Goal: Transaction & Acquisition: Purchase product/service

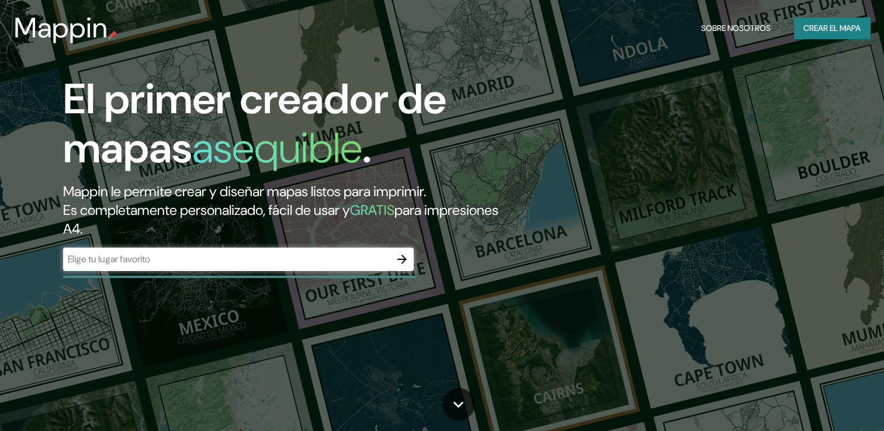
click at [280, 271] on div "​" at bounding box center [238, 259] width 351 height 23
paste input "[STREET_ADDRESS] [GEOGRAPHIC_DATA], Tlajomulco [PERSON_NAME] [GEOGRAPHIC_DATA] …"
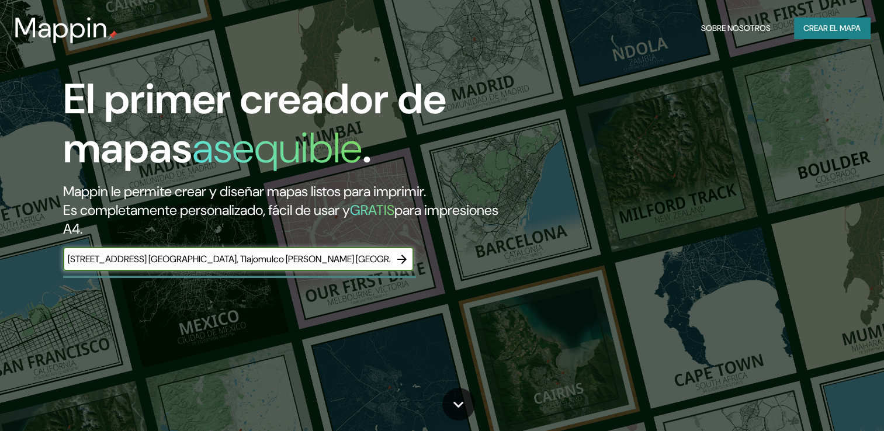
scroll to position [0, 91]
type input "[STREET_ADDRESS] [GEOGRAPHIC_DATA], Tlajomulco [PERSON_NAME] [GEOGRAPHIC_DATA] …"
click at [395, 258] on icon "button" at bounding box center [402, 260] width 14 height 14
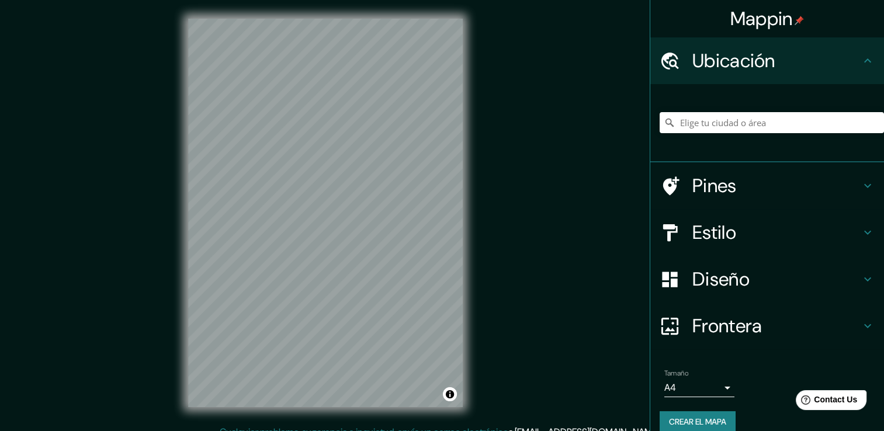
click at [744, 139] on div at bounding box center [772, 123] width 224 height 58
click at [742, 131] on input "Elige tu ciudad o área" at bounding box center [772, 122] width 224 height 21
paste input "[STREET_ADDRESS] [GEOGRAPHIC_DATA], Tlajomulco [PERSON_NAME] [GEOGRAPHIC_DATA] …"
type input "[STREET_ADDRESS]"
click at [712, 225] on h4 "Estilo" at bounding box center [777, 232] width 168 height 23
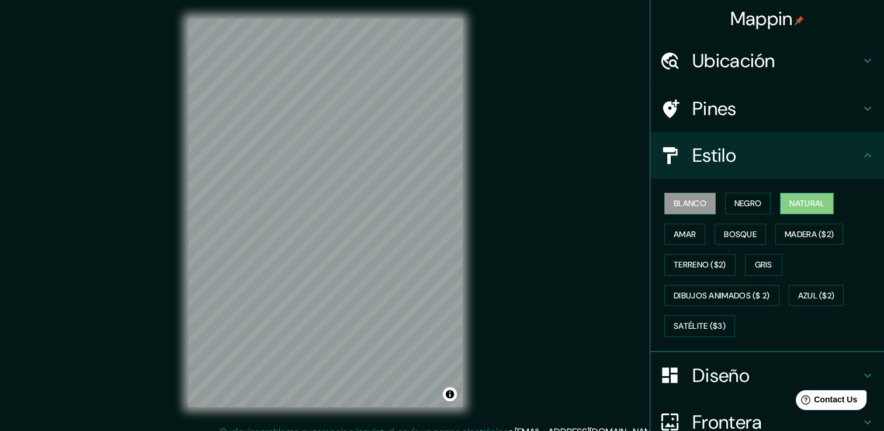
click at [781, 198] on button "Natural" at bounding box center [807, 204] width 54 height 22
click at [685, 236] on font "Amar" at bounding box center [685, 234] width 22 height 15
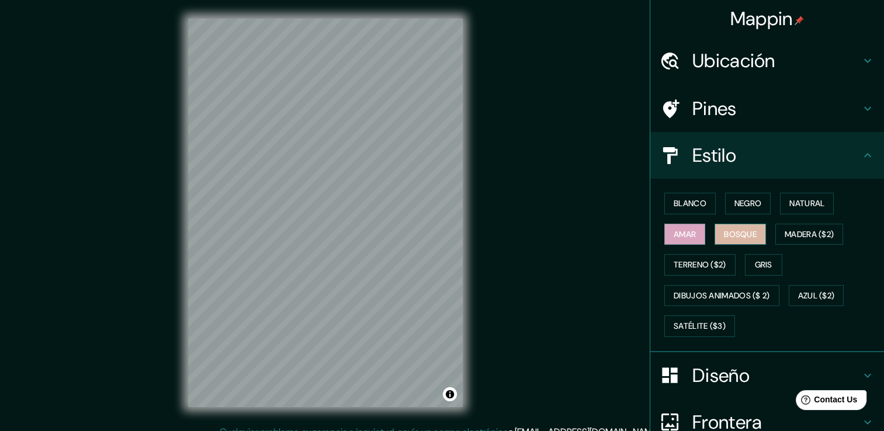
click at [715, 230] on button "Bosque" at bounding box center [740, 235] width 51 height 22
click at [776, 229] on button "Madera ($2)" at bounding box center [810, 235] width 68 height 22
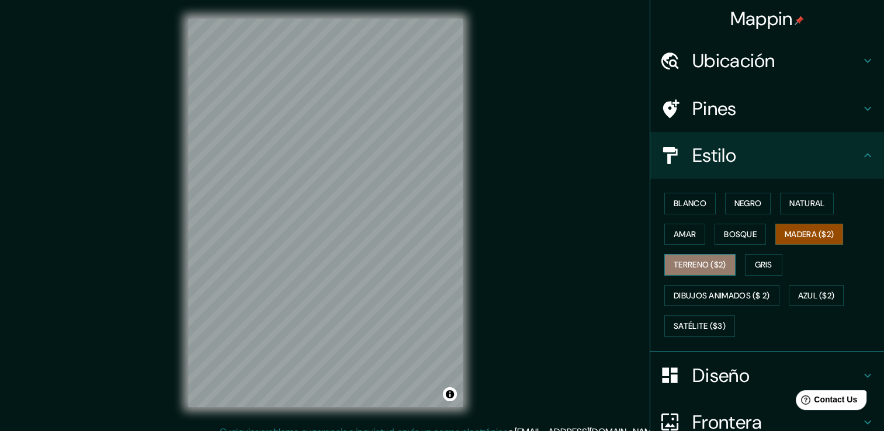
click at [694, 269] on font "Terreno ($2)" at bounding box center [700, 265] width 53 height 15
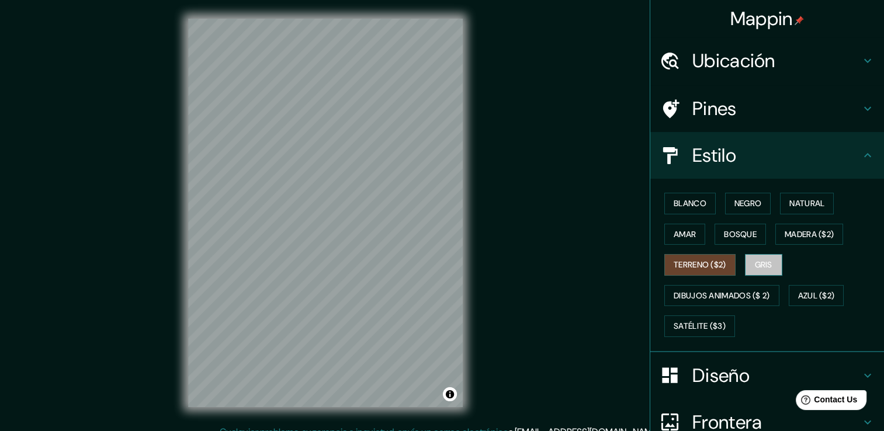
click at [748, 266] on button "Gris" at bounding box center [763, 265] width 37 height 22
click at [711, 269] on font "Terreno ($2)" at bounding box center [700, 265] width 53 height 15
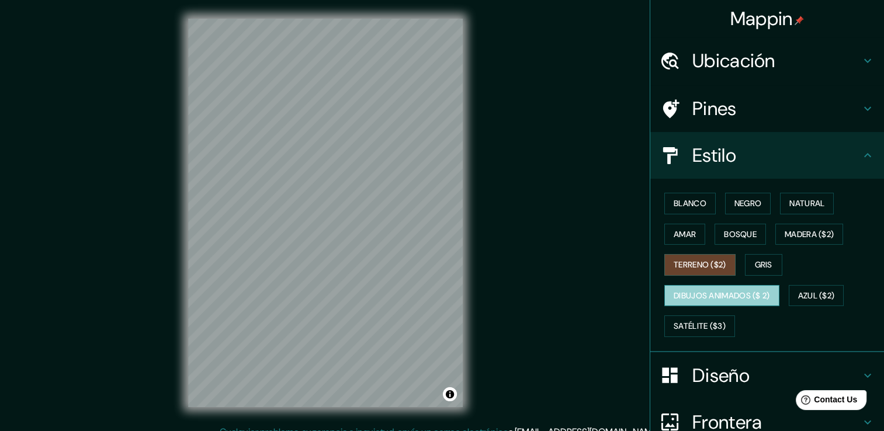
click at [700, 296] on font "Dibujos animados ($ 2)" at bounding box center [722, 296] width 96 height 15
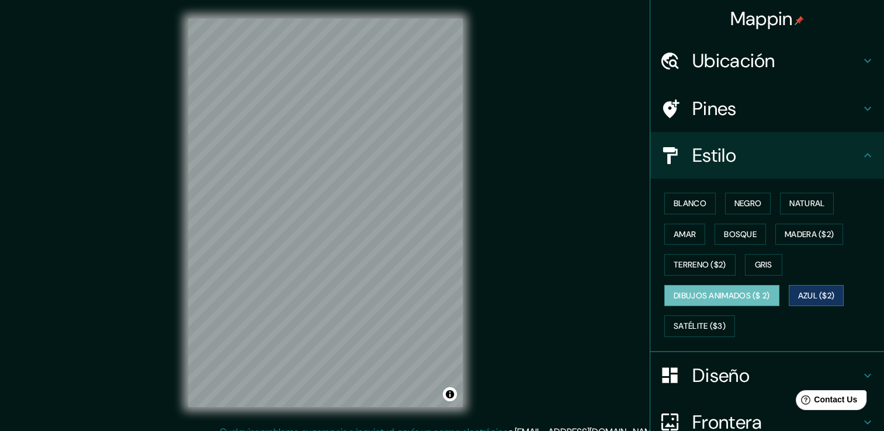
click at [803, 289] on font "Azul ($2)" at bounding box center [817, 296] width 37 height 15
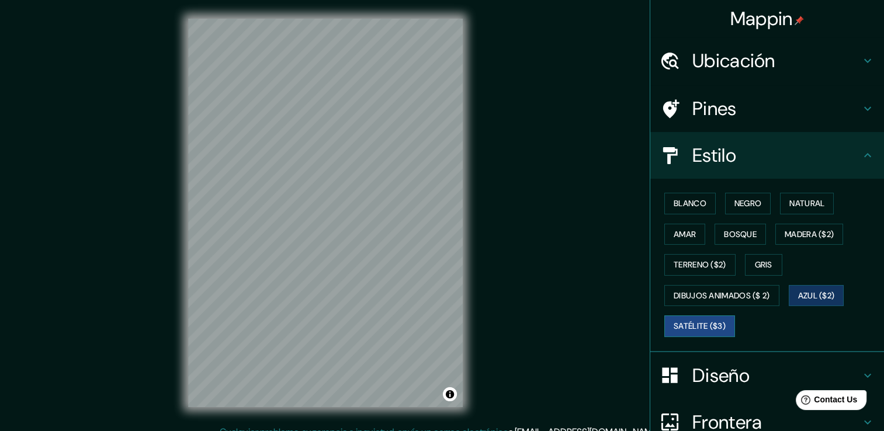
click at [674, 325] on font "Satélite ($3)" at bounding box center [700, 326] width 52 height 15
click at [732, 232] on font "Bosque" at bounding box center [740, 234] width 33 height 15
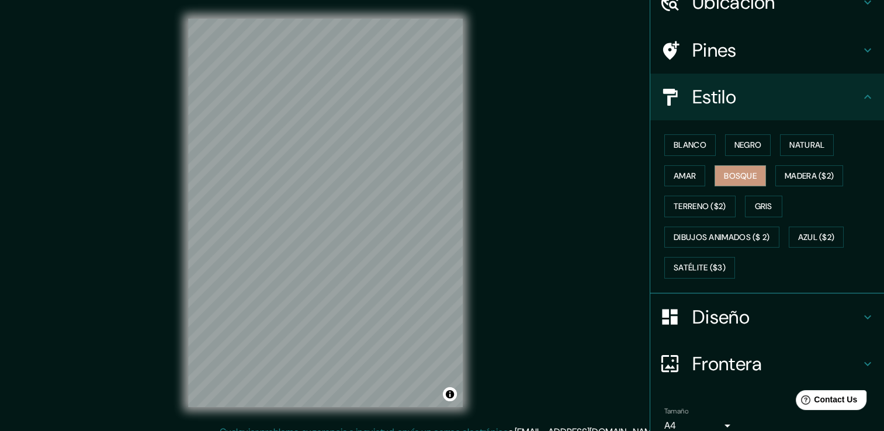
click at [731, 295] on div "Diseño" at bounding box center [768, 317] width 234 height 47
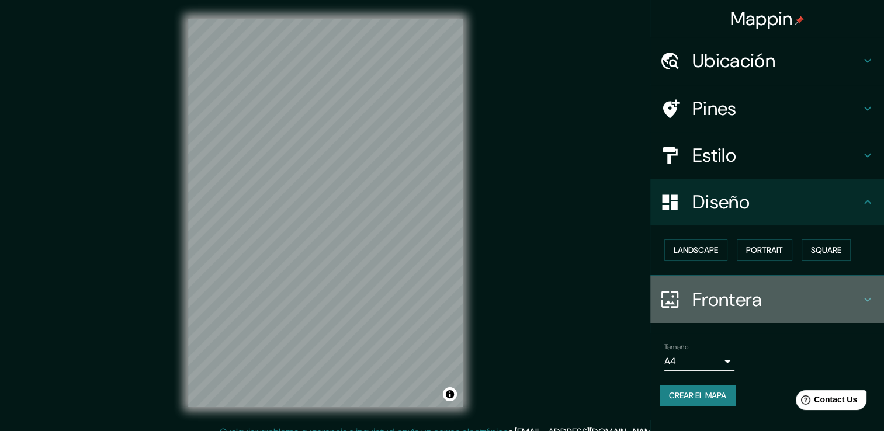
click at [744, 291] on h4 "Frontera" at bounding box center [777, 299] width 168 height 23
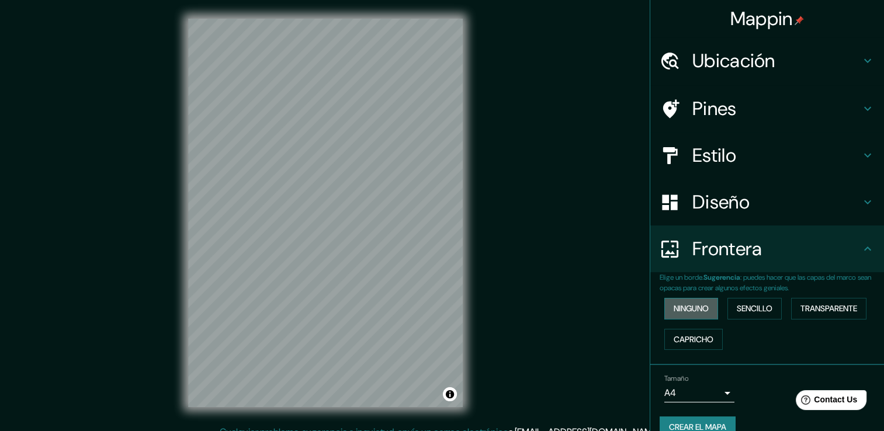
click at [704, 317] on button "Ninguno" at bounding box center [692, 309] width 54 height 22
click at [740, 306] on font "Sencillo" at bounding box center [755, 309] width 36 height 15
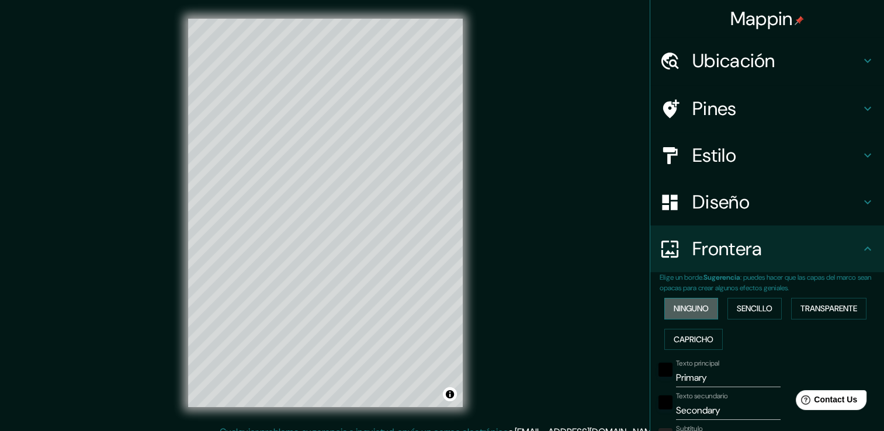
click at [703, 303] on button "Ninguno" at bounding box center [692, 309] width 54 height 22
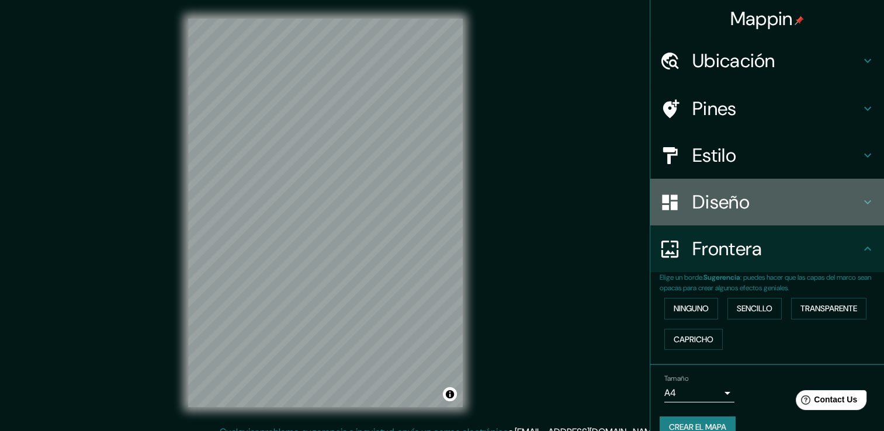
click at [749, 199] on h4 "Diseño" at bounding box center [777, 202] width 168 height 23
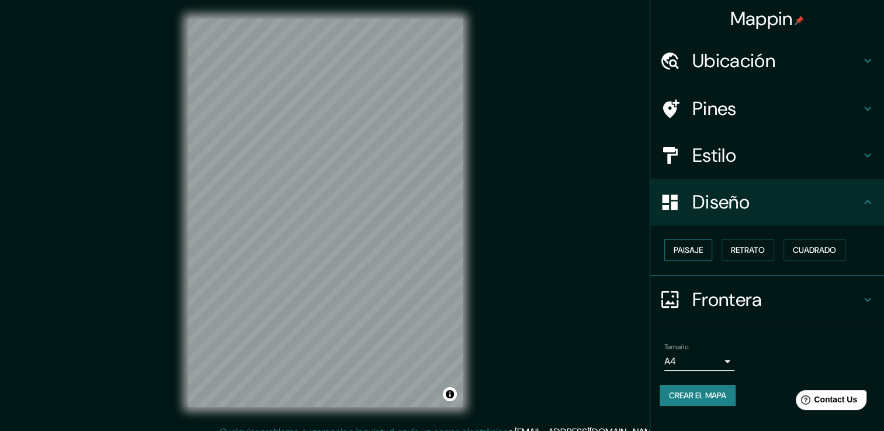
click at [693, 254] on font "Paisaje" at bounding box center [688, 250] width 29 height 15
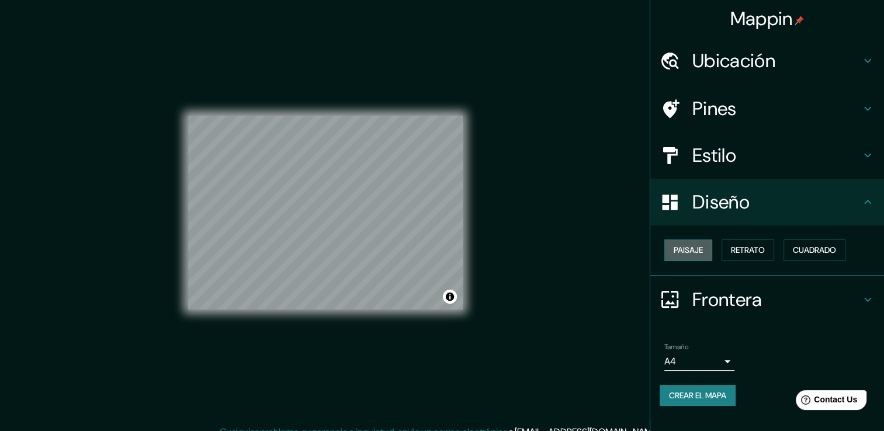
click at [713, 248] on button "Paisaje" at bounding box center [689, 251] width 48 height 22
click at [733, 247] on font "Retrato" at bounding box center [748, 250] width 34 height 15
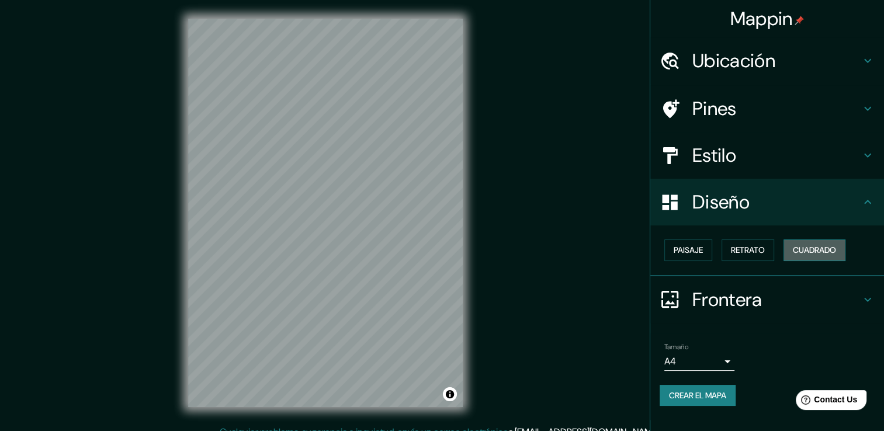
click at [793, 249] on button "Cuadrado" at bounding box center [815, 251] width 62 height 22
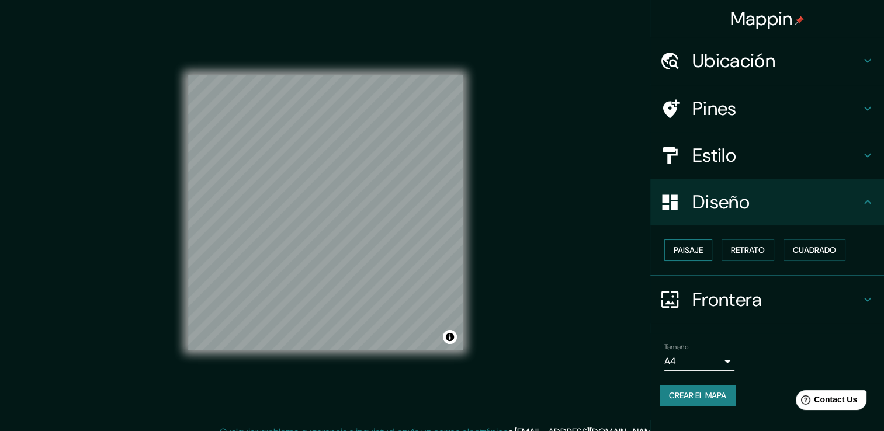
click at [694, 250] on font "Paisaje" at bounding box center [688, 250] width 29 height 15
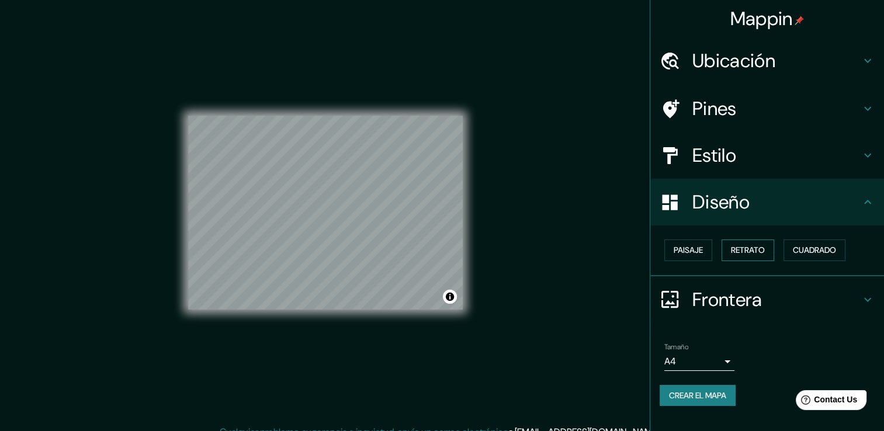
click at [742, 249] on font "Retrato" at bounding box center [748, 250] width 34 height 15
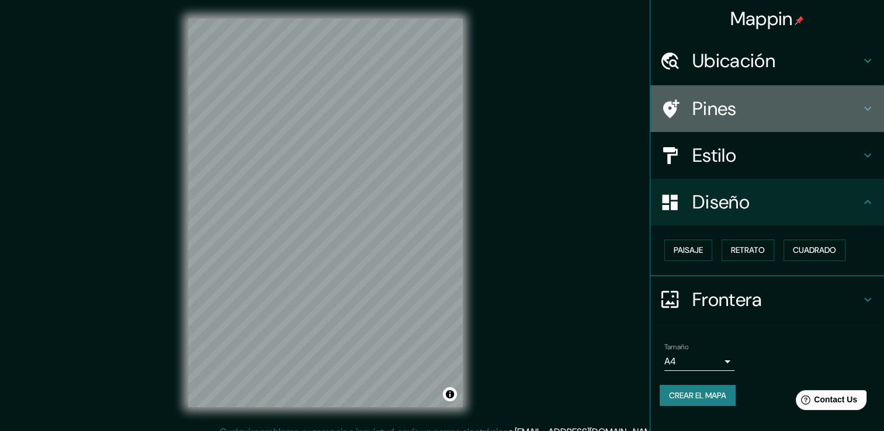
click at [744, 113] on h4 "Pines" at bounding box center [777, 108] width 168 height 23
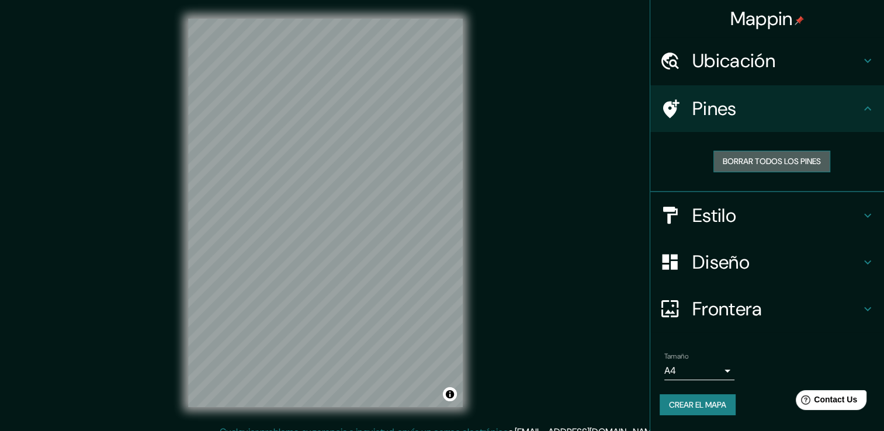
click at [762, 159] on font "Borrar todos los pines" at bounding box center [772, 161] width 98 height 15
click at [762, 167] on font "Borrar todos los pines" at bounding box center [772, 161] width 98 height 15
click at [763, 165] on font "Borrar todos los pines" at bounding box center [772, 161] width 98 height 15
click at [725, 207] on h4 "Estilo" at bounding box center [777, 215] width 168 height 23
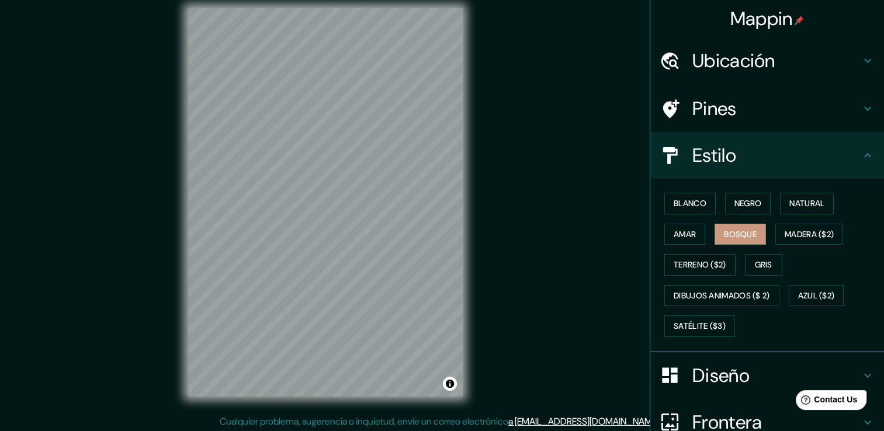
scroll to position [13, 0]
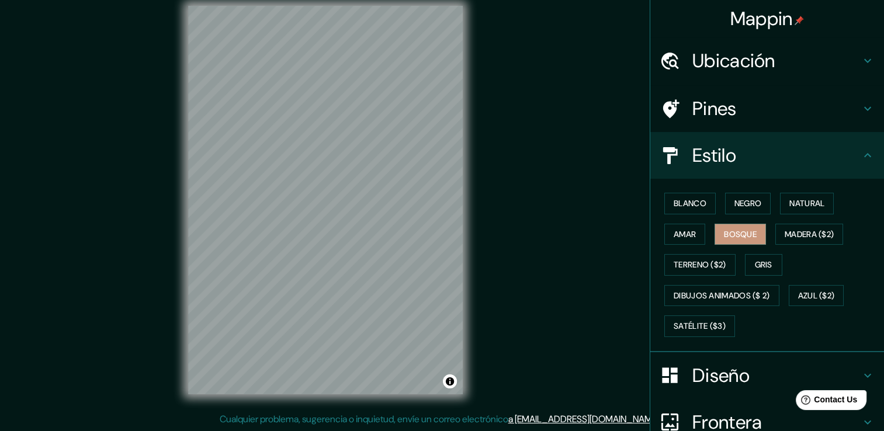
click at [608, 278] on div "Mappin Ubicación [STREET_ADDRESS] Palomar Jalisco, 45643, México [GEOGRAPHIC_DA…" at bounding box center [442, 209] width 884 height 444
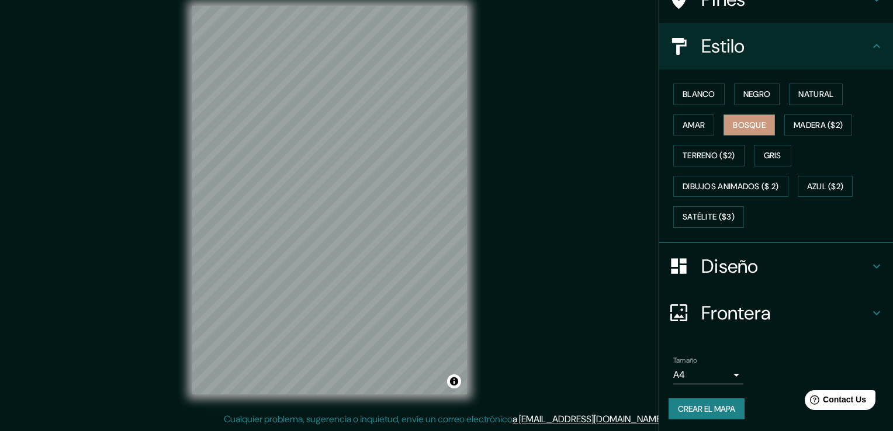
click at [697, 378] on body "Mappin Ubicación [STREET_ADDRESS] Palomar Jalisco, 45643, México [GEOGRAPHIC_DA…" at bounding box center [446, 202] width 893 height 431
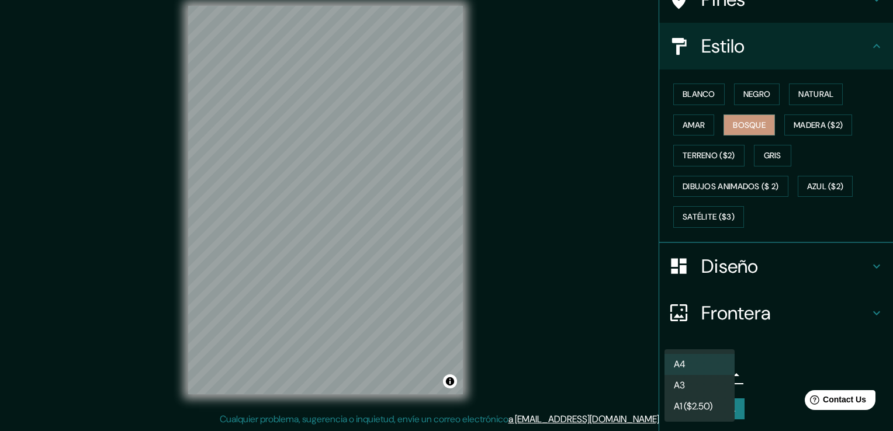
click at [642, 350] on div at bounding box center [446, 215] width 893 height 431
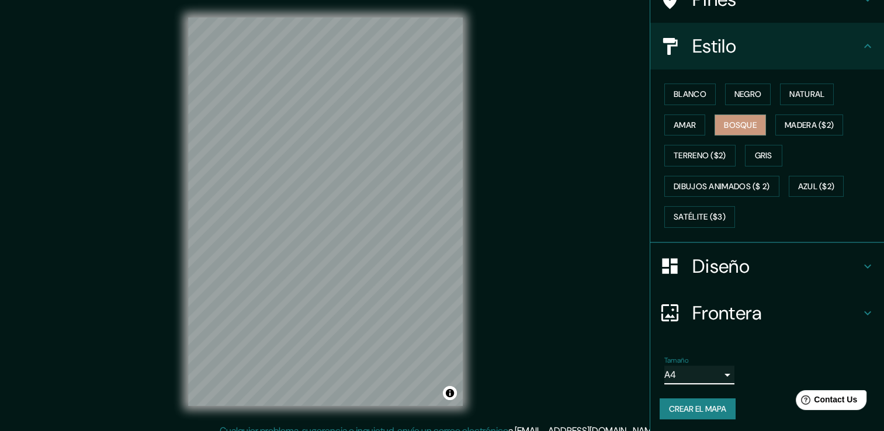
scroll to position [0, 0]
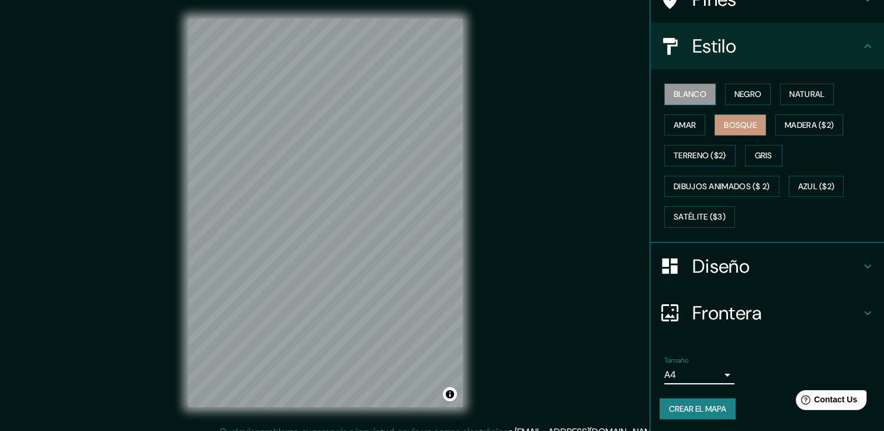
click at [696, 103] on button "Blanco" at bounding box center [690, 95] width 51 height 22
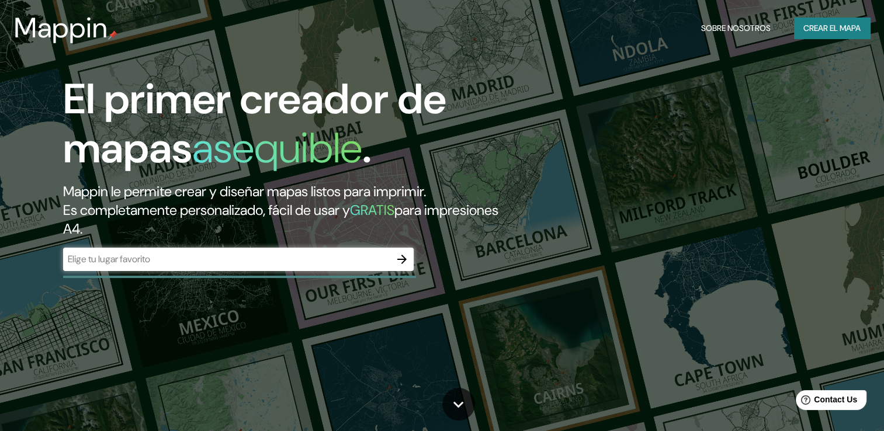
click at [225, 269] on div "​" at bounding box center [238, 259] width 351 height 23
paste input "[STREET_ADDRESS] [GEOGRAPHIC_DATA], Tlajomulco [PERSON_NAME] [GEOGRAPHIC_DATA] …"
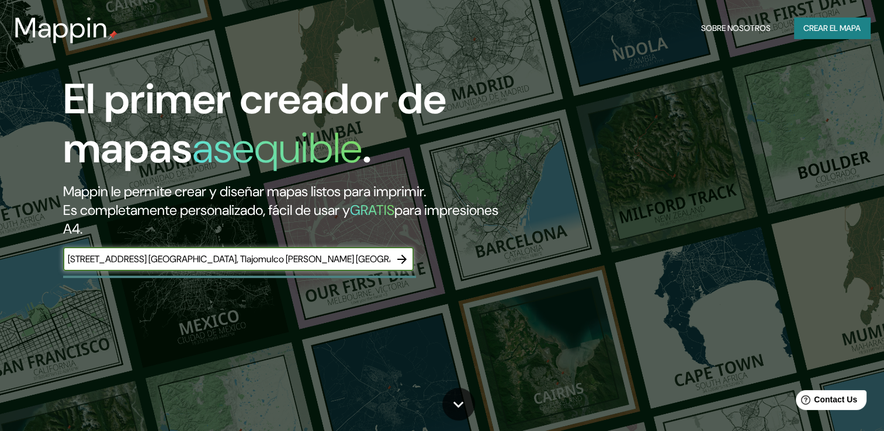
scroll to position [0, 91]
type input "[STREET_ADDRESS] [GEOGRAPHIC_DATA], Tlajomulco [PERSON_NAME] [GEOGRAPHIC_DATA] …"
click at [398, 264] on icon "button" at bounding box center [402, 260] width 14 height 14
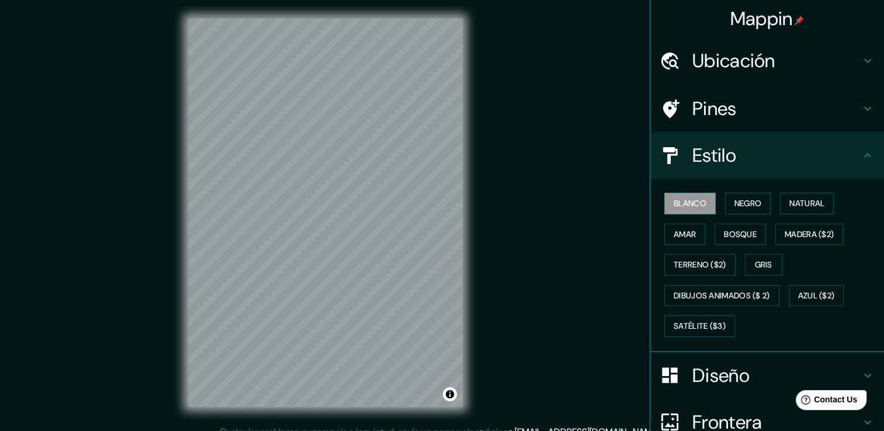
click at [806, 60] on h4 "Ubicación" at bounding box center [777, 60] width 168 height 23
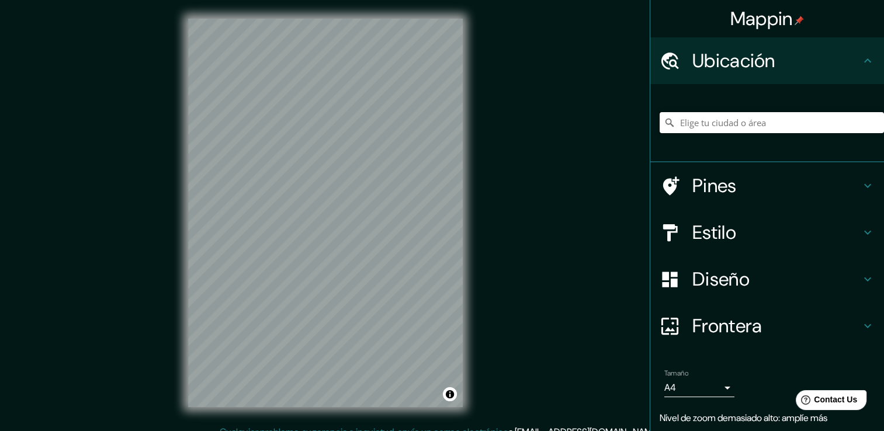
click at [741, 123] on input "Elige tu ciudad o área" at bounding box center [772, 122] width 224 height 21
paste input "[STREET_ADDRESS] [GEOGRAPHIC_DATA], Tlajomulco [PERSON_NAME] [GEOGRAPHIC_DATA] …"
type input "[STREET_ADDRESS]"
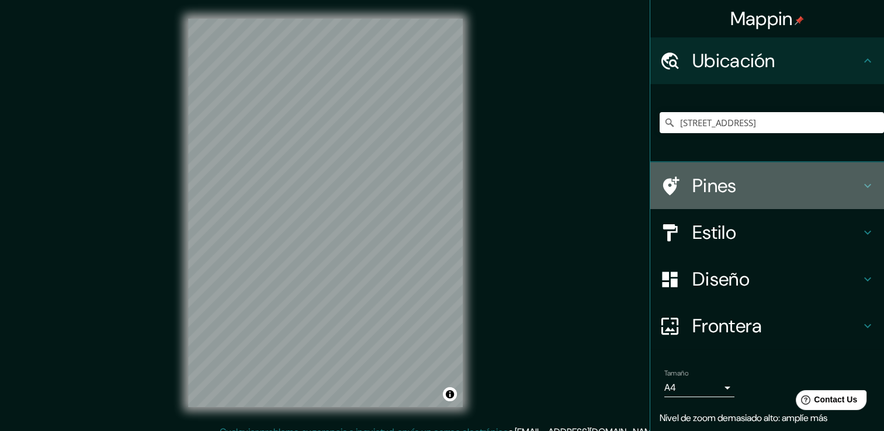
click at [734, 178] on h4 "Pines" at bounding box center [777, 185] width 168 height 23
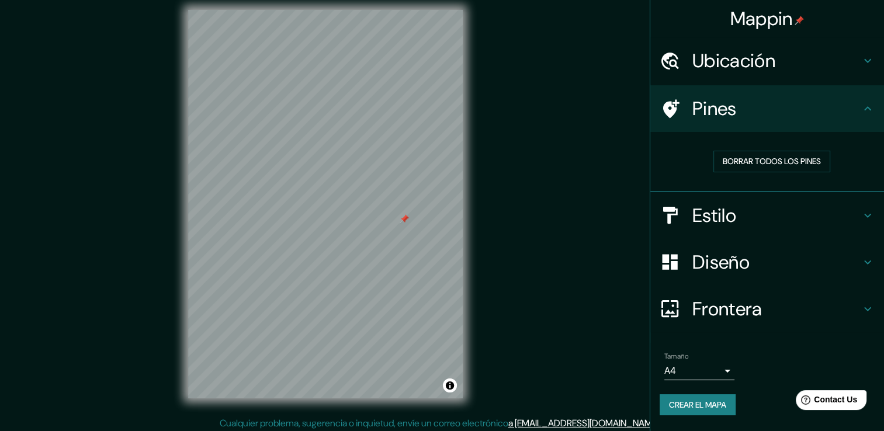
scroll to position [7, 0]
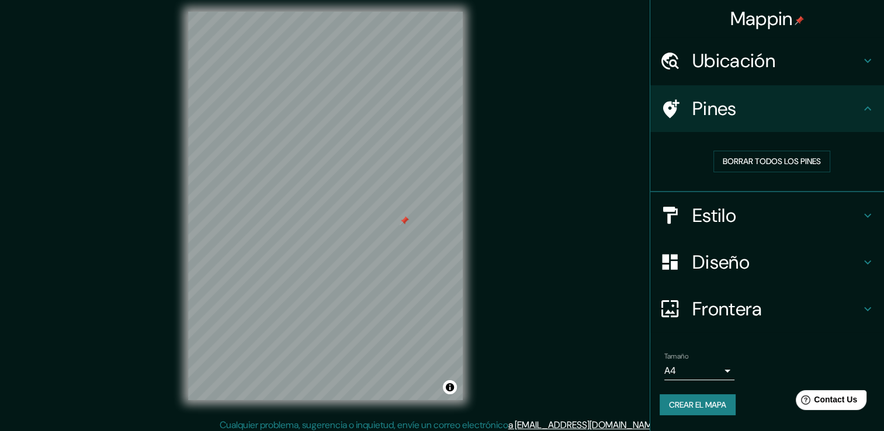
drag, startPoint x: 578, startPoint y: 233, endPoint x: 558, endPoint y: 218, distance: 24.2
click at [558, 218] on div "Mappin Ubicación [STREET_ADDRESS] Palomar Jalisco, 45643, México [GEOGRAPHIC_DA…" at bounding box center [442, 215] width 884 height 444
click at [565, 219] on div "Mappin Ubicación [STREET_ADDRESS] Palomar Jalisco, 45643, México [GEOGRAPHIC_DA…" at bounding box center [442, 215] width 884 height 444
drag, startPoint x: 565, startPoint y: 219, endPoint x: 699, endPoint y: 208, distance: 134.4
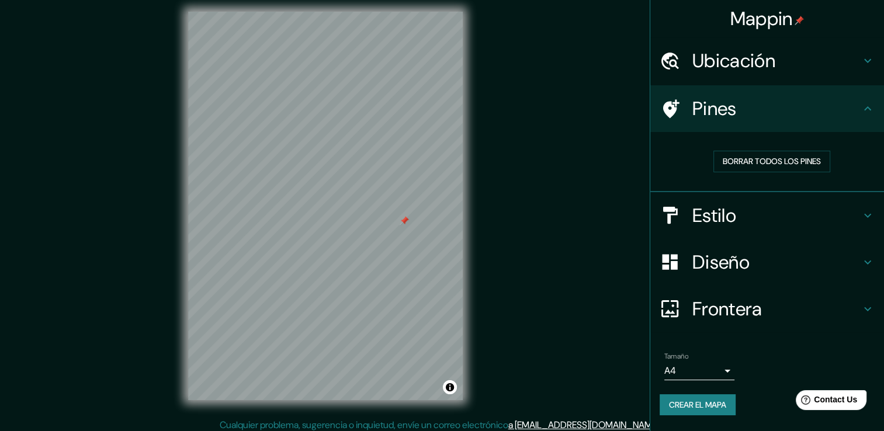
click at [699, 208] on h4 "Estilo" at bounding box center [777, 215] width 168 height 23
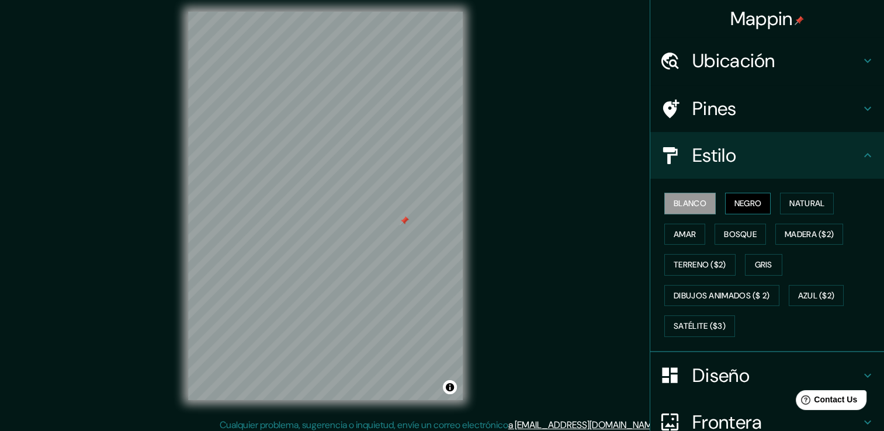
click at [735, 196] on font "Negro" at bounding box center [748, 203] width 27 height 15
click at [797, 202] on font "Natural" at bounding box center [807, 203] width 35 height 15
click at [746, 202] on font "Negro" at bounding box center [748, 203] width 27 height 15
click at [677, 231] on font "Amar" at bounding box center [685, 234] width 22 height 15
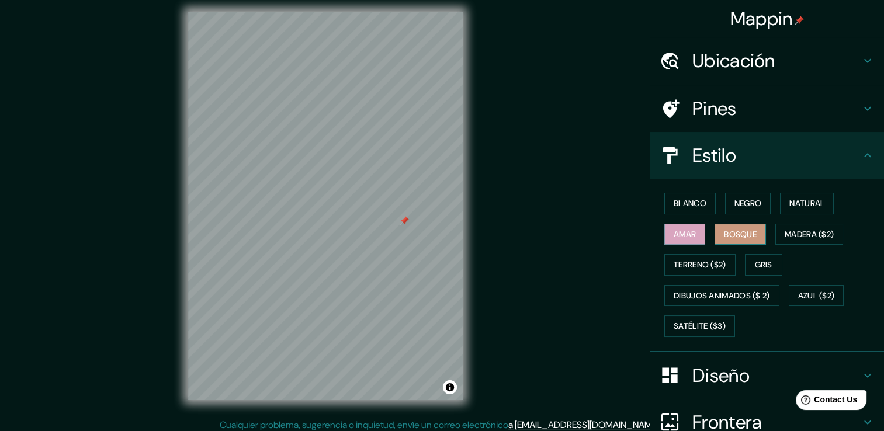
click at [715, 233] on button "Bosque" at bounding box center [740, 235] width 51 height 22
click at [787, 230] on font "Madera ($2)" at bounding box center [809, 234] width 49 height 15
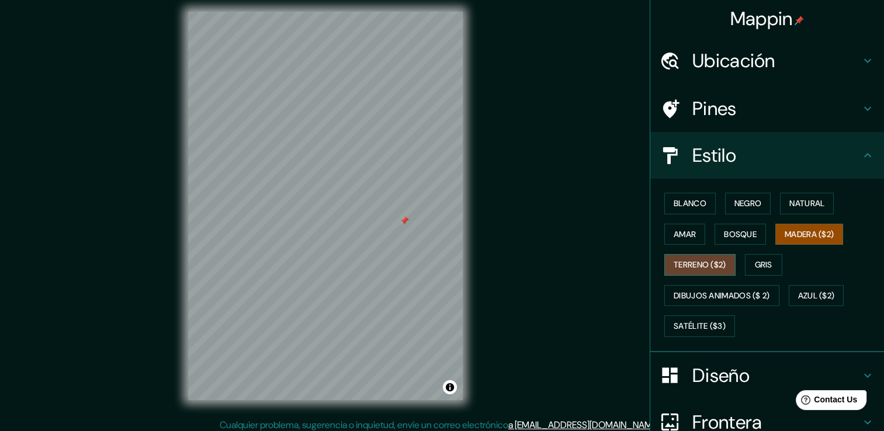
click at [679, 261] on font "Terreno ($2)" at bounding box center [700, 265] width 53 height 15
click at [761, 272] on button "Gris" at bounding box center [763, 265] width 37 height 22
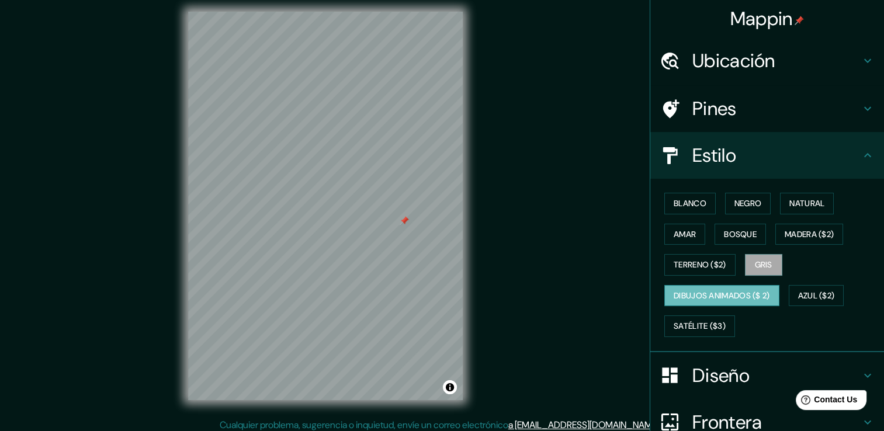
click at [694, 302] on button "Dibujos animados ($ 2)" at bounding box center [722, 296] width 115 height 22
click at [693, 322] on font "Satélite ($3)" at bounding box center [700, 326] width 52 height 15
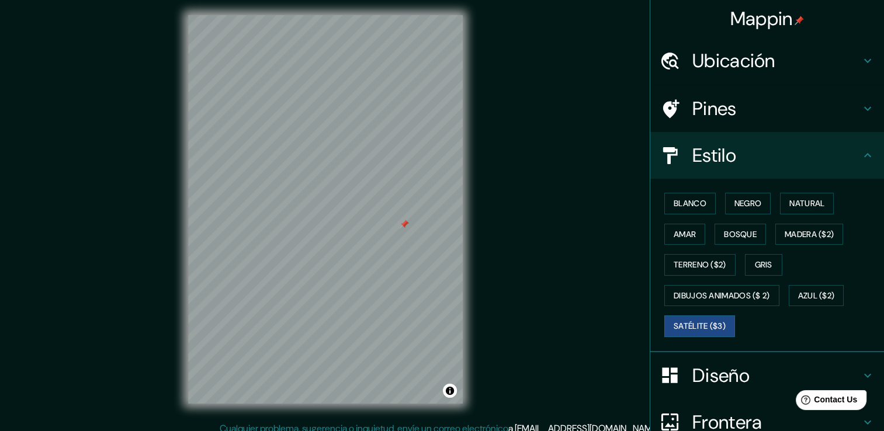
scroll to position [0, 0]
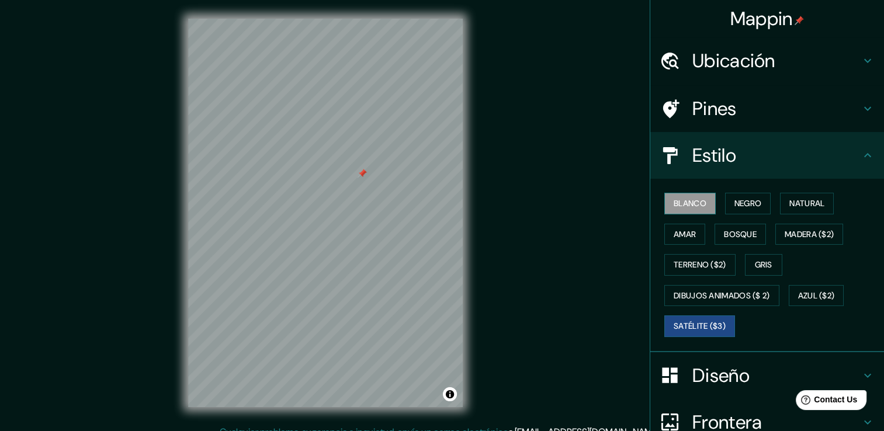
click at [678, 207] on font "Blanco" at bounding box center [690, 203] width 33 height 15
click at [734, 364] on h4 "Diseño" at bounding box center [777, 375] width 168 height 23
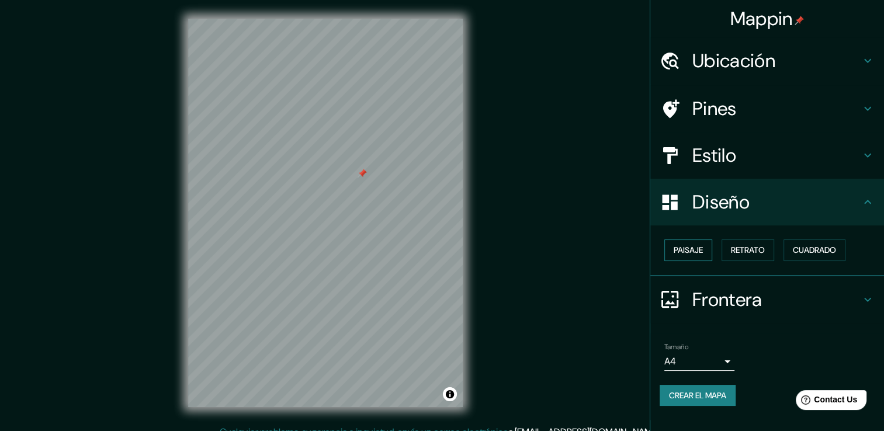
click at [697, 240] on button "Paisaje" at bounding box center [689, 251] width 48 height 22
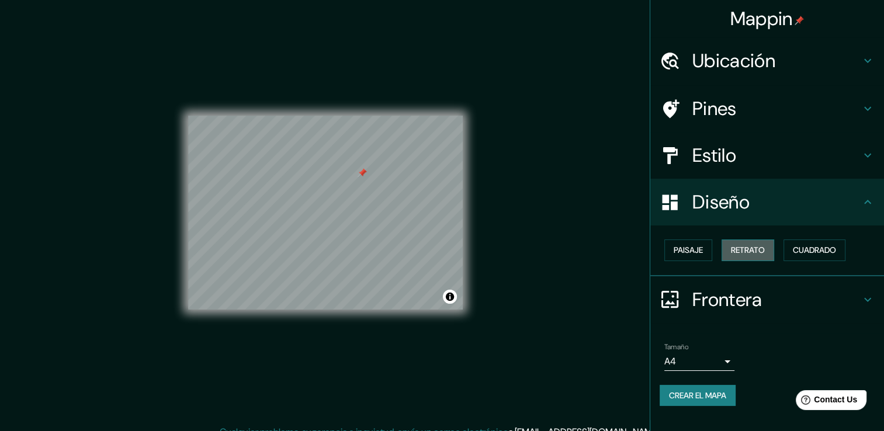
click at [755, 244] on font "Retrato" at bounding box center [748, 250] width 34 height 15
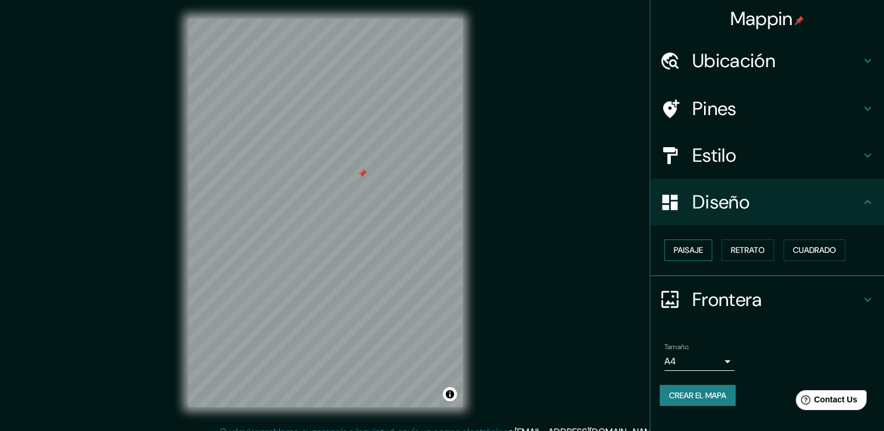
click at [694, 245] on font "Paisaje" at bounding box center [688, 250] width 29 height 15
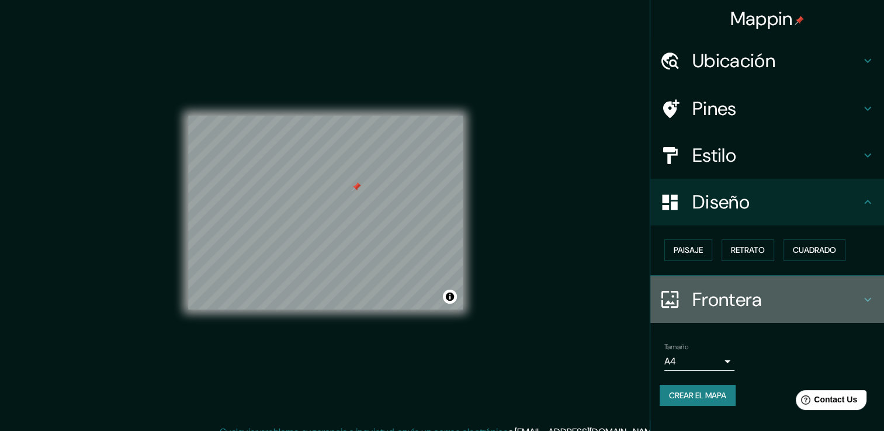
drag, startPoint x: 697, startPoint y: 317, endPoint x: 701, endPoint y: 308, distance: 9.4
click at [697, 317] on div "Frontera" at bounding box center [768, 300] width 234 height 47
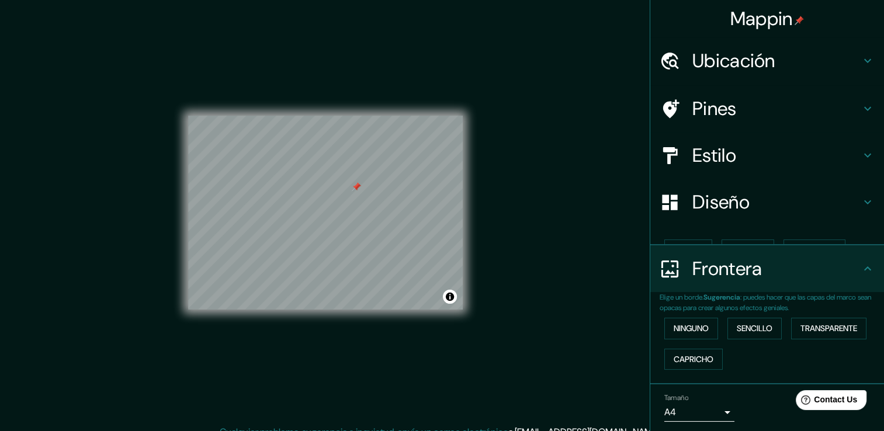
click at [702, 308] on p "Elige un borde. Sugerencia : puedes hacer que las capas del marco sean opacas p…" at bounding box center [772, 302] width 224 height 21
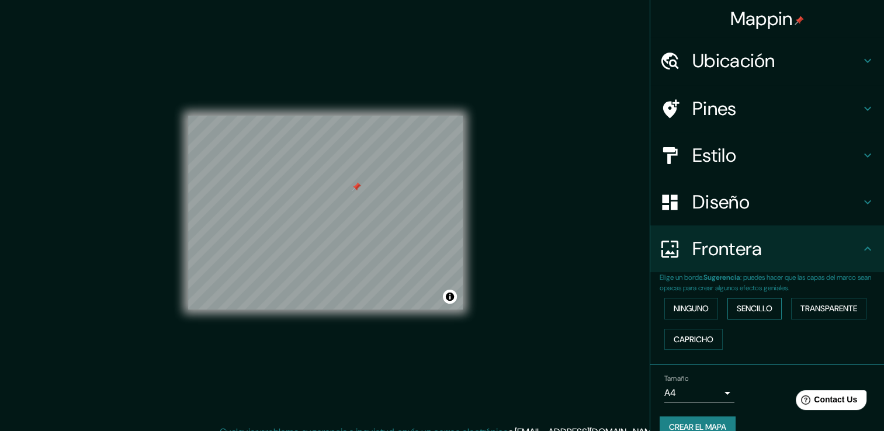
click at [737, 308] on font "Sencillo" at bounding box center [755, 309] width 36 height 15
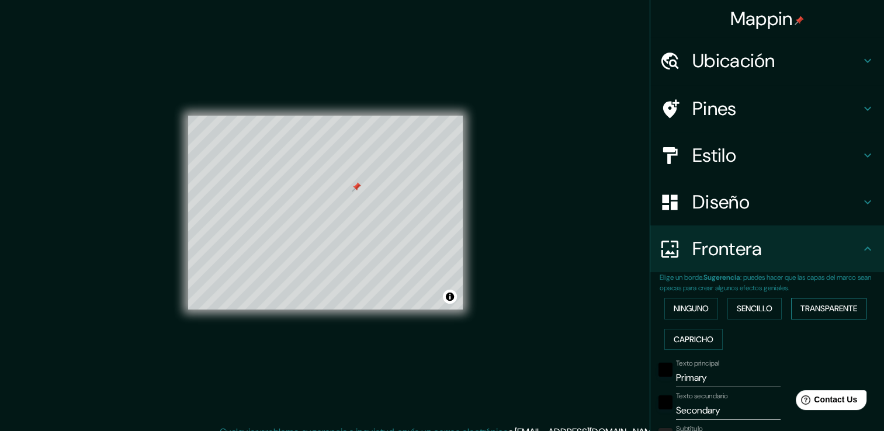
click at [805, 303] on font "Transparente" at bounding box center [829, 309] width 57 height 15
click at [696, 335] on font "Capricho" at bounding box center [694, 340] width 40 height 15
click at [692, 302] on font "Ninguno" at bounding box center [691, 309] width 35 height 15
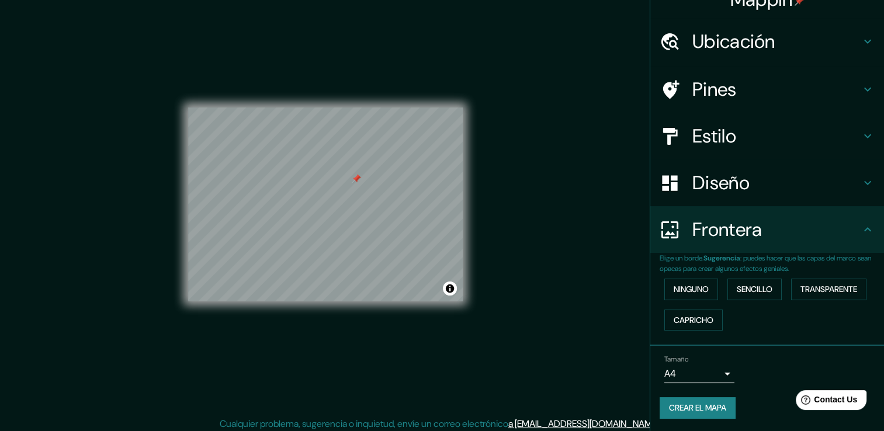
scroll to position [13, 0]
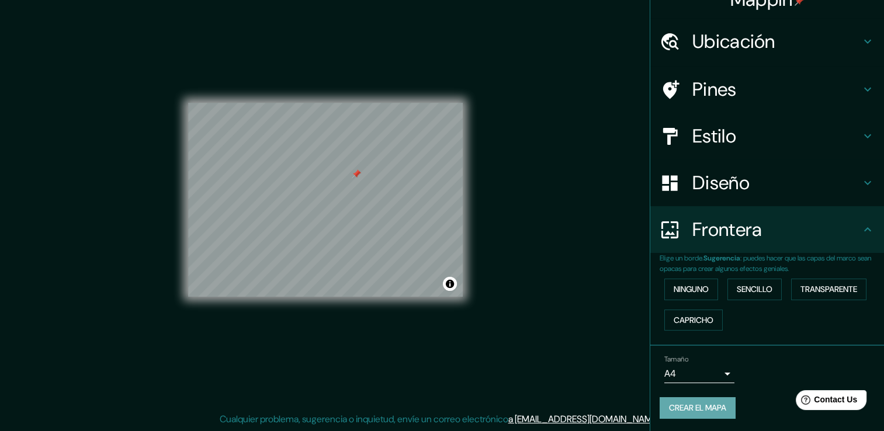
click at [690, 406] on font "Crear el mapa" at bounding box center [697, 408] width 57 height 15
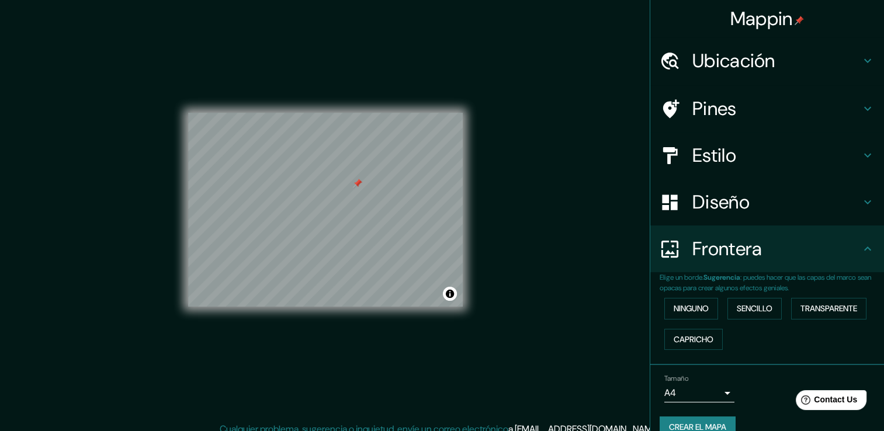
scroll to position [0, 0]
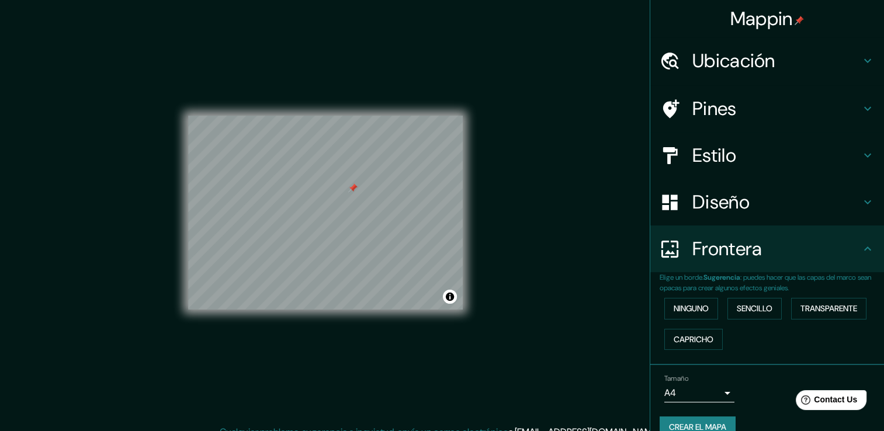
click at [699, 420] on font "Crear el mapa" at bounding box center [697, 427] width 57 height 15
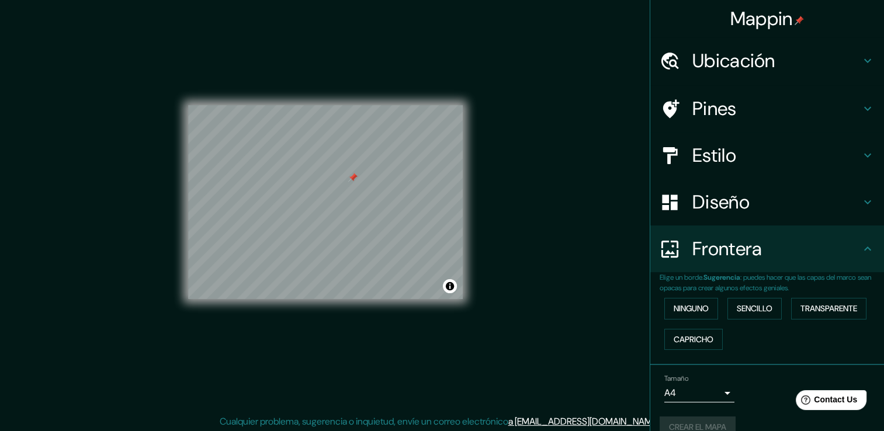
scroll to position [13, 0]
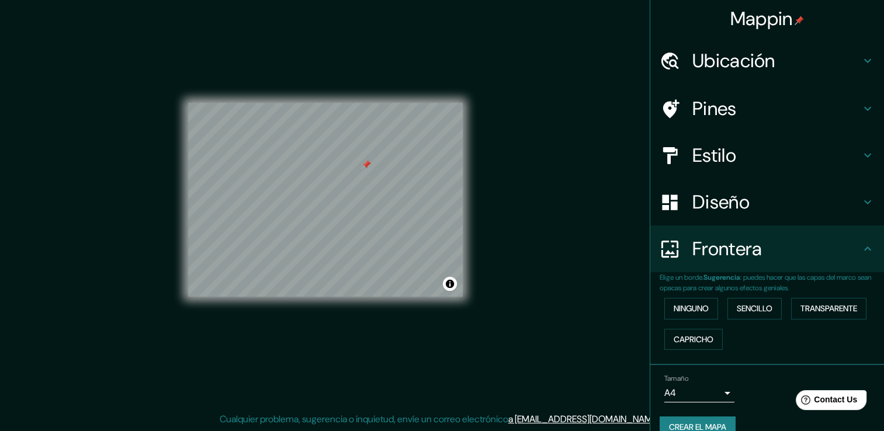
drag, startPoint x: 427, startPoint y: 95, endPoint x: 533, endPoint y: 151, distance: 119.8
click at [533, 151] on div "Mappin Ubicación [STREET_ADDRESS] Palomar Jalisco, 45643, México [GEOGRAPHIC_DA…" at bounding box center [442, 209] width 884 height 444
click at [739, 210] on h4 "Diseño" at bounding box center [777, 202] width 168 height 23
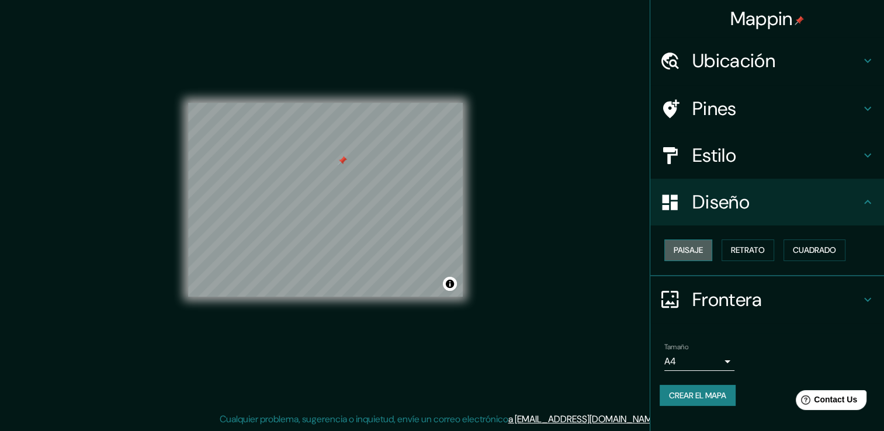
click at [700, 246] on font "Paisaje" at bounding box center [688, 250] width 29 height 15
click at [725, 247] on button "Retrato" at bounding box center [748, 251] width 53 height 22
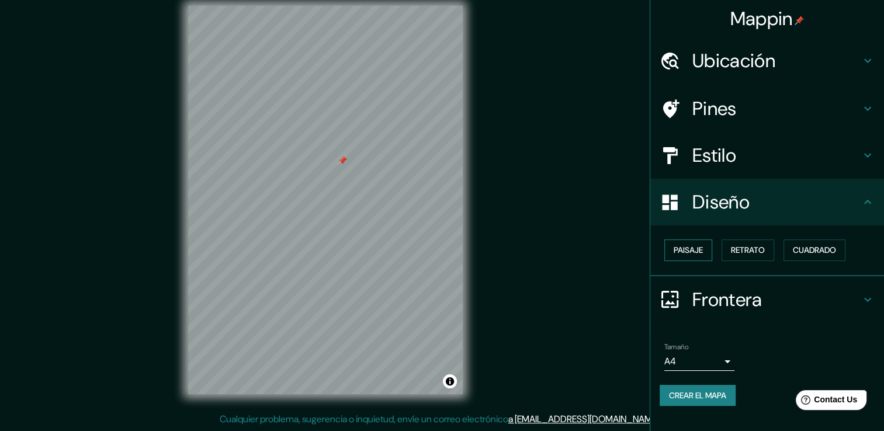
click at [704, 241] on button "Paisaje" at bounding box center [689, 251] width 48 height 22
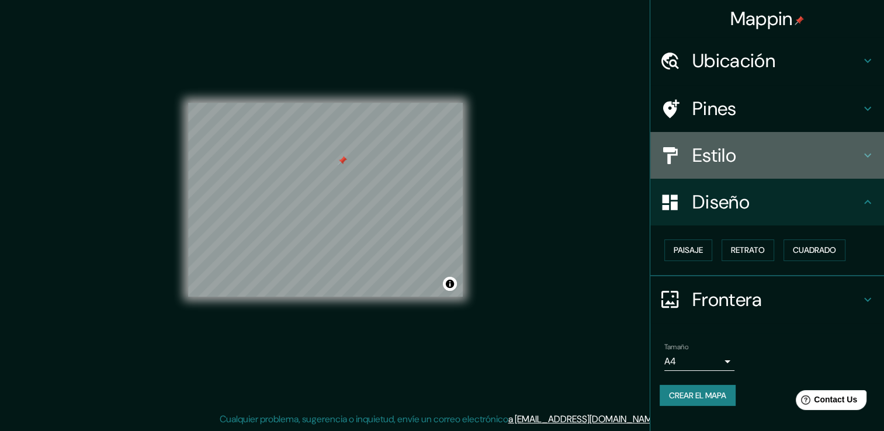
click at [734, 140] on div "Estilo" at bounding box center [768, 155] width 234 height 47
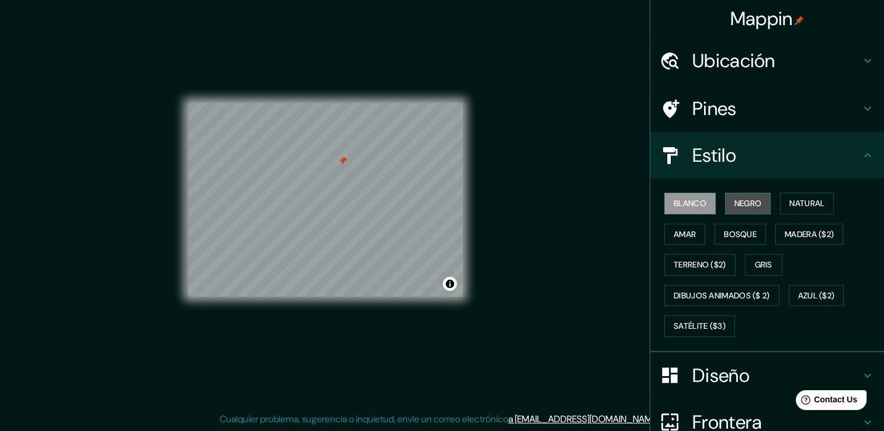
click at [725, 194] on button "Negro" at bounding box center [748, 204] width 46 height 22
click at [735, 197] on font "Negro" at bounding box center [748, 203] width 27 height 15
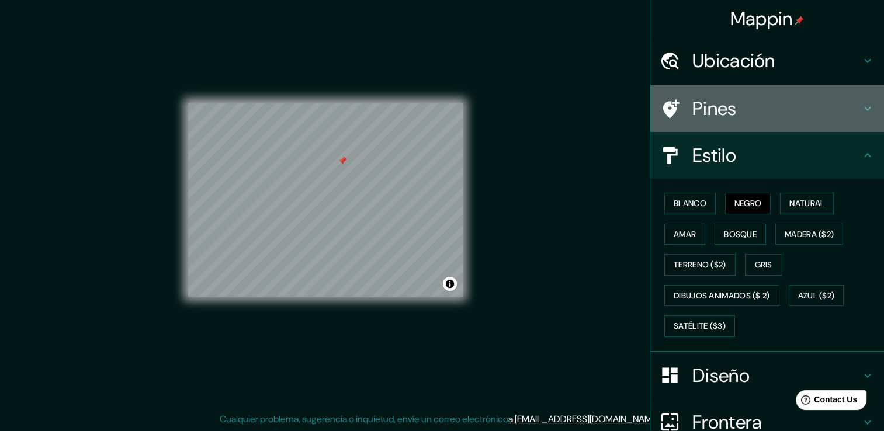
click at [724, 120] on div "Pines" at bounding box center [768, 108] width 234 height 47
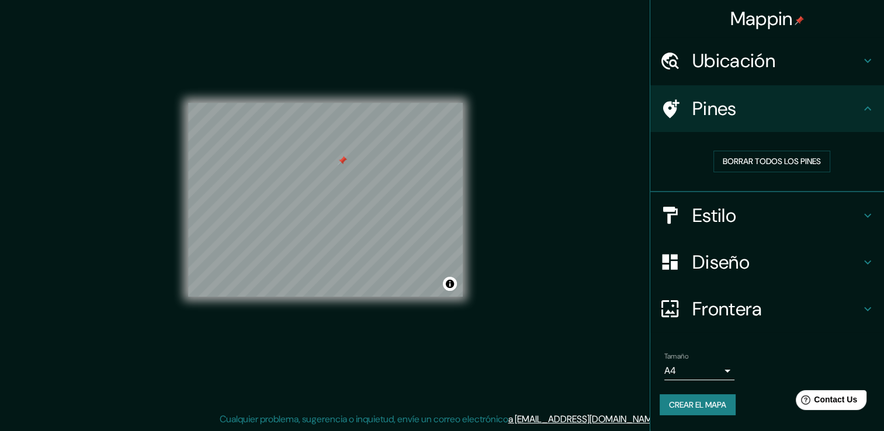
click at [735, 118] on h4 "Pines" at bounding box center [777, 108] width 168 height 23
click at [735, 216] on h4 "Estilo" at bounding box center [777, 215] width 168 height 23
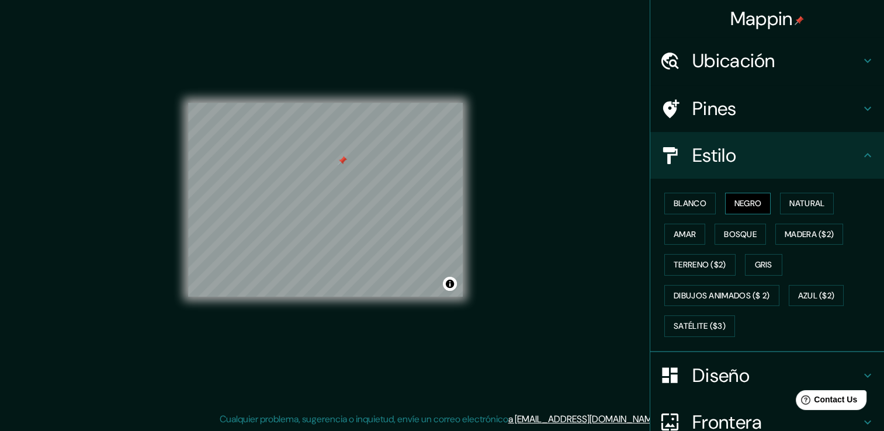
click at [727, 212] on button "Negro" at bounding box center [748, 204] width 46 height 22
click at [780, 204] on button "Natural" at bounding box center [807, 204] width 54 height 22
click at [691, 233] on button "Amar" at bounding box center [685, 235] width 41 height 22
click at [724, 232] on font "Bosque" at bounding box center [740, 234] width 33 height 15
click at [758, 239] on button "Bosque" at bounding box center [740, 235] width 51 height 22
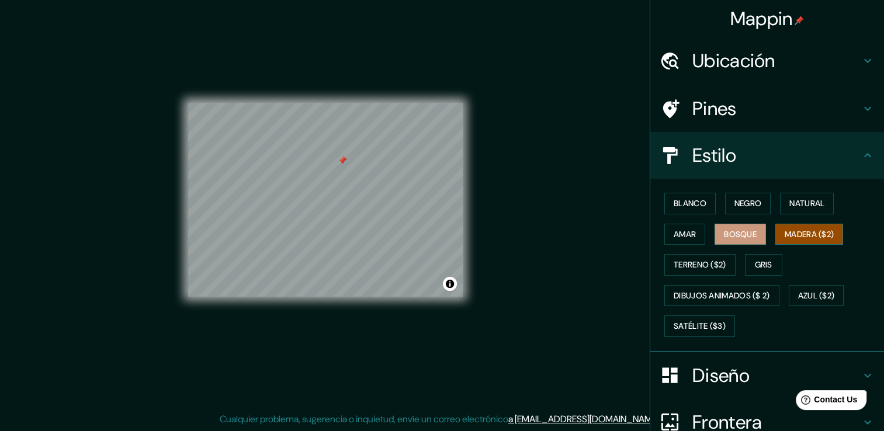
click at [785, 237] on font "Madera ($2)" at bounding box center [809, 234] width 49 height 15
click at [689, 261] on font "Terreno ($2)" at bounding box center [700, 265] width 53 height 15
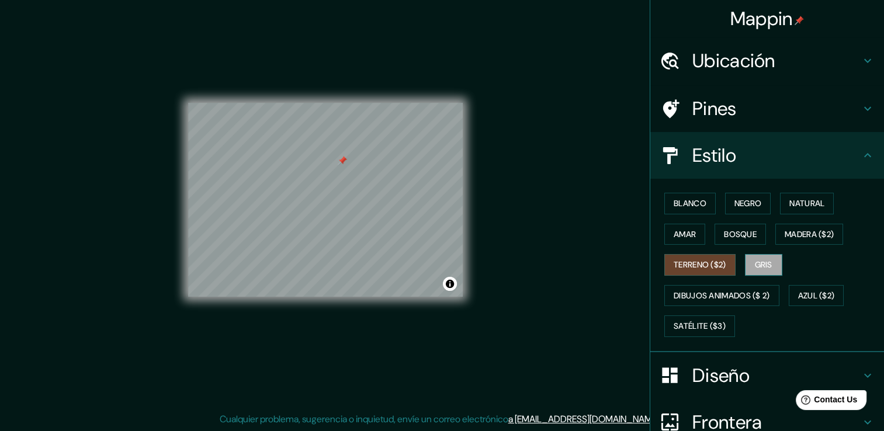
click at [755, 265] on font "Gris" at bounding box center [764, 265] width 18 height 15
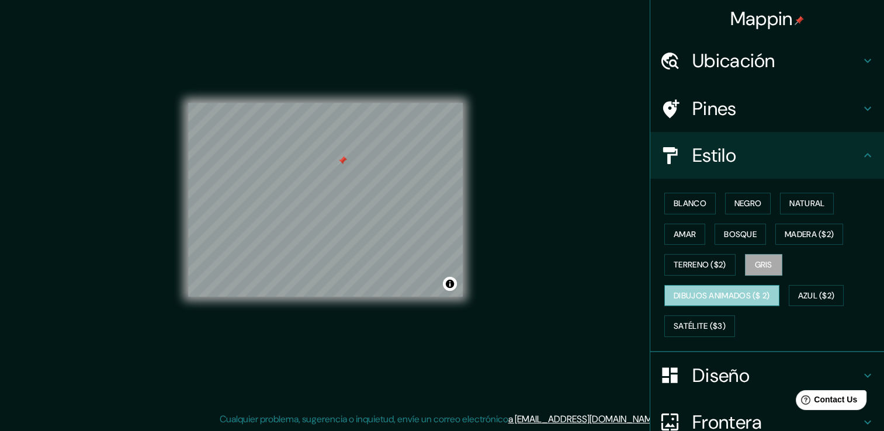
click at [704, 298] on font "Dibujos animados ($ 2)" at bounding box center [722, 296] width 96 height 15
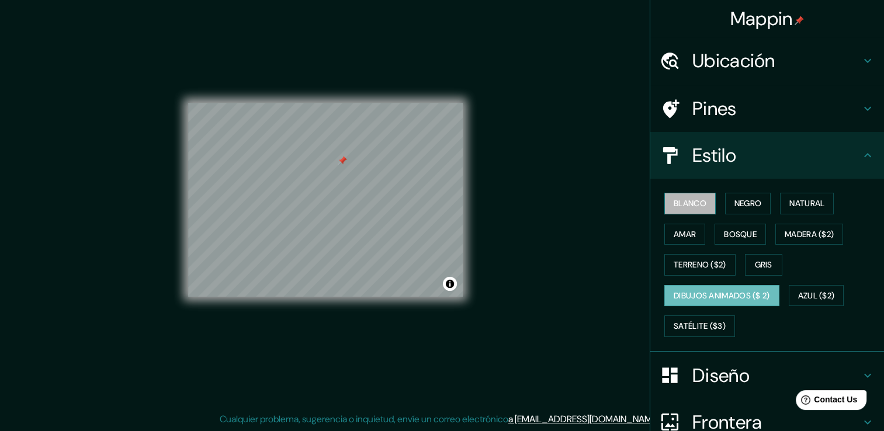
click at [687, 200] on font "Blanco" at bounding box center [690, 203] width 33 height 15
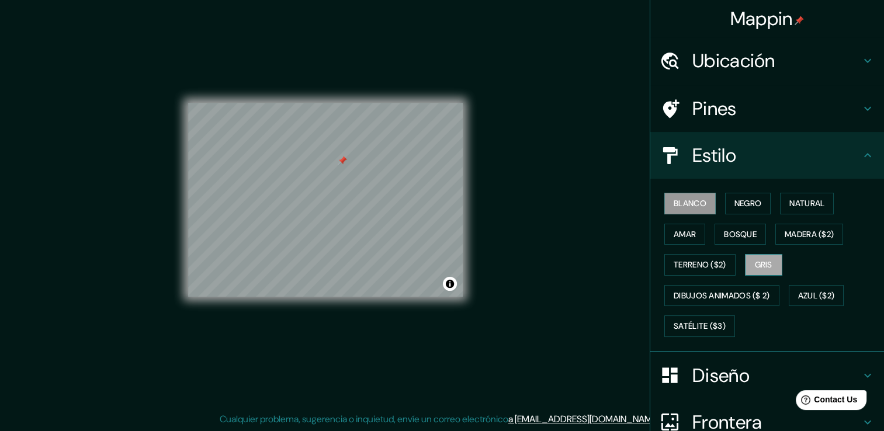
click at [767, 255] on button "Gris" at bounding box center [763, 265] width 37 height 22
